Goal: Navigation & Orientation: Find specific page/section

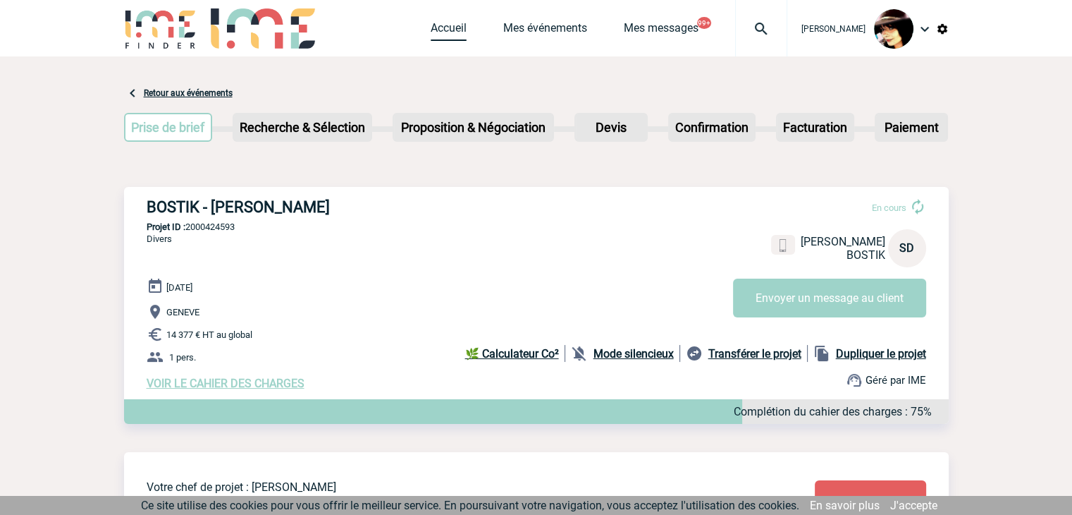
click at [433, 29] on link "Accueil" at bounding box center [449, 31] width 36 height 20
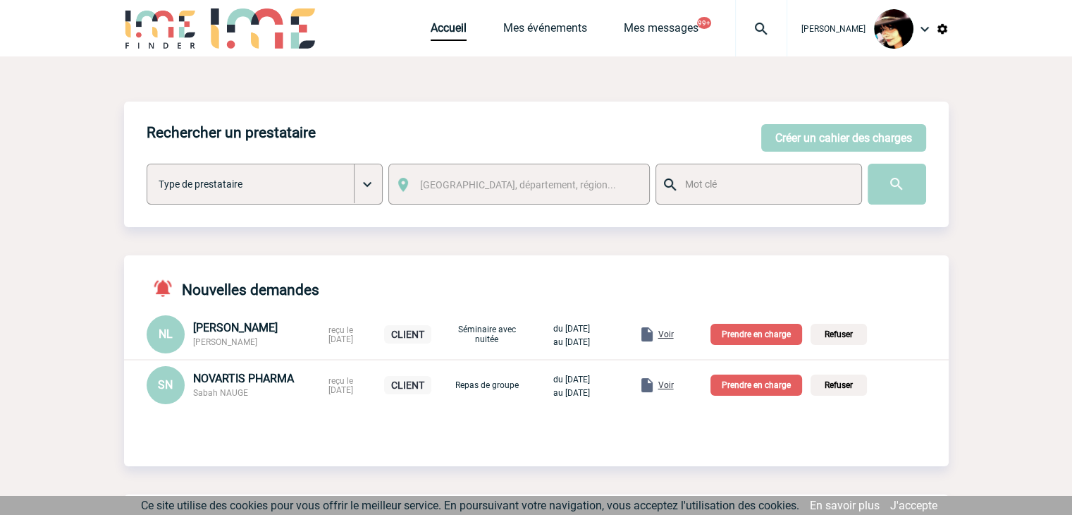
click at [674, 390] on span "Voir" at bounding box center [666, 385] width 16 height 10
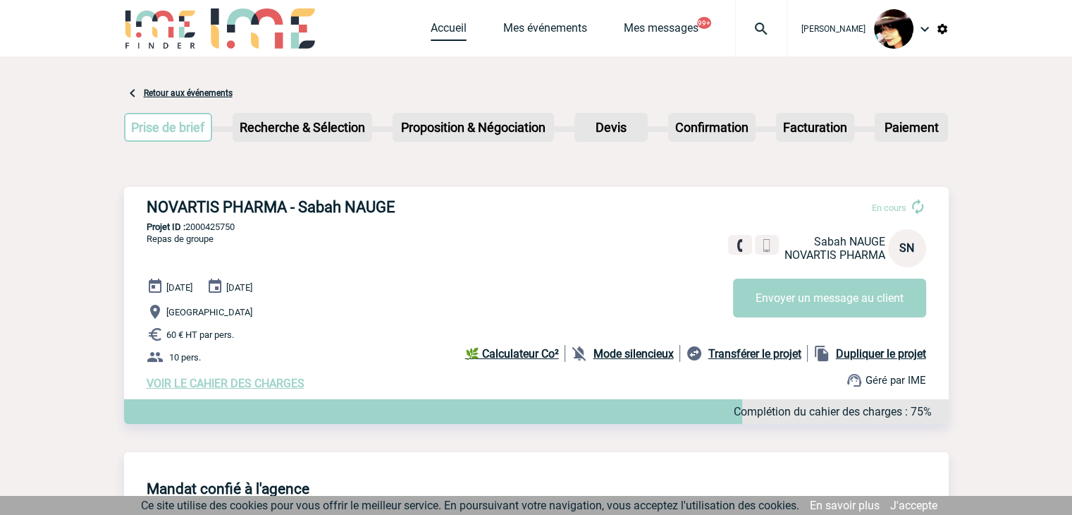
click at [431, 32] on link "Accueil" at bounding box center [449, 31] width 36 height 20
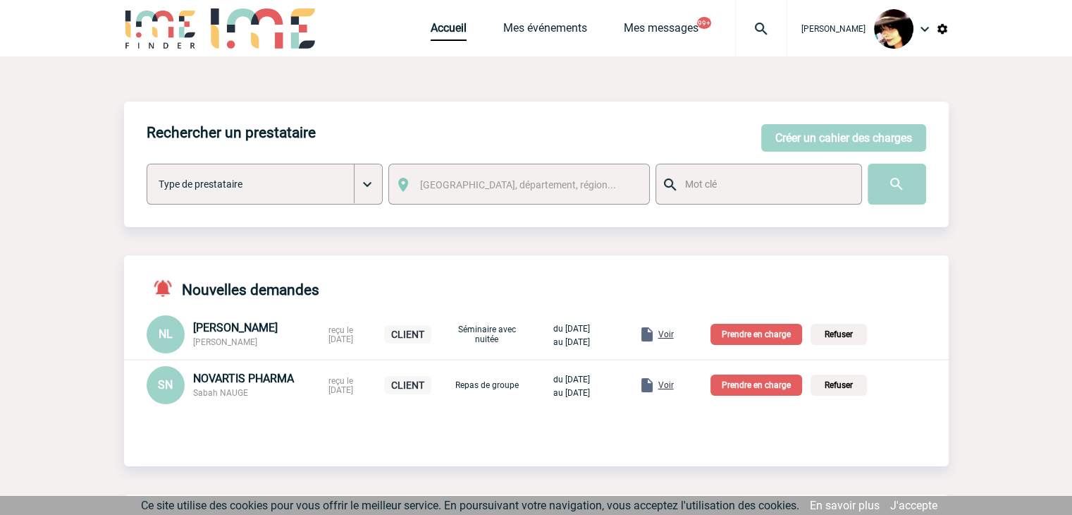
click at [674, 336] on span "Voir" at bounding box center [666, 334] width 16 height 10
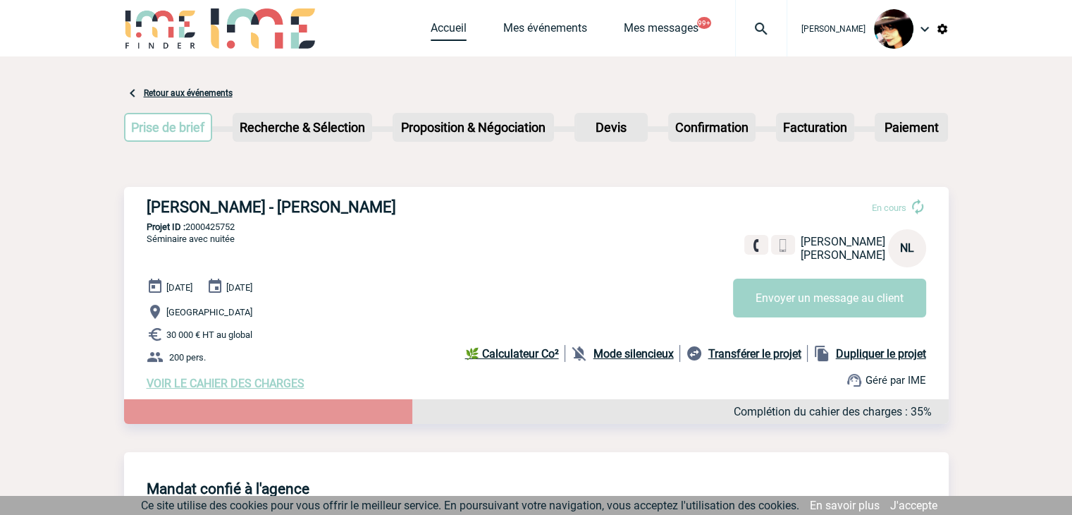
click at [433, 27] on link "Accueil" at bounding box center [449, 31] width 36 height 20
